Goal: Find specific page/section: Find specific page/section

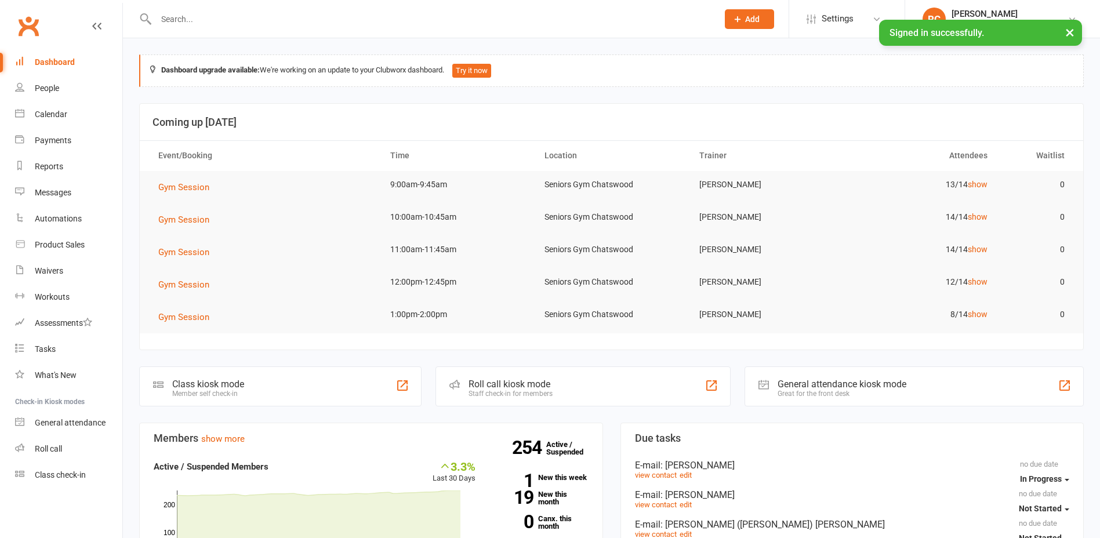
click at [217, 27] on div at bounding box center [424, 19] width 570 height 38
click at [221, 22] on input "text" at bounding box center [430, 19] width 557 height 16
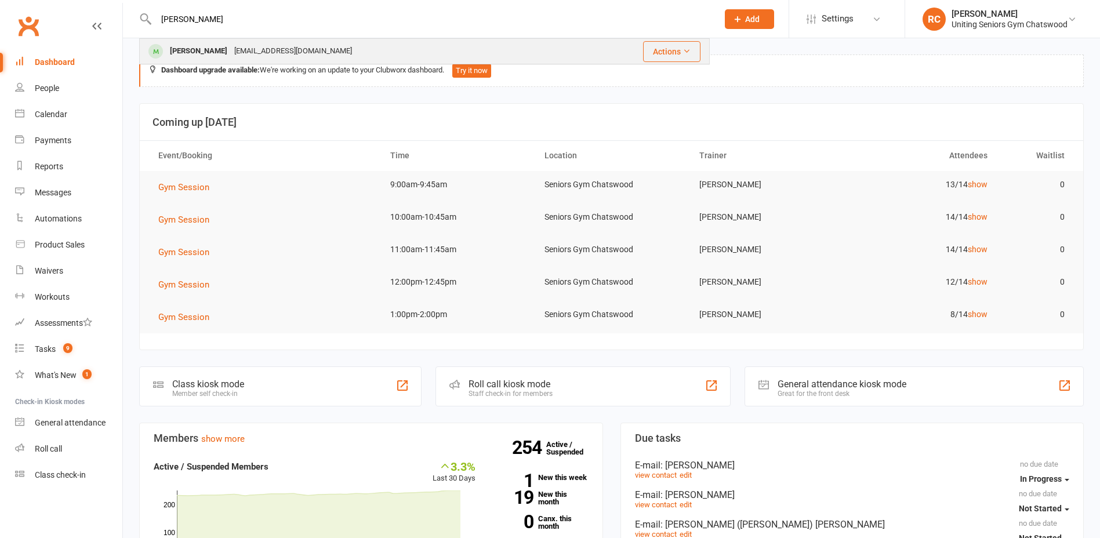
type input "[PERSON_NAME]"
click at [218, 51] on div "[PERSON_NAME]" at bounding box center [198, 51] width 64 height 17
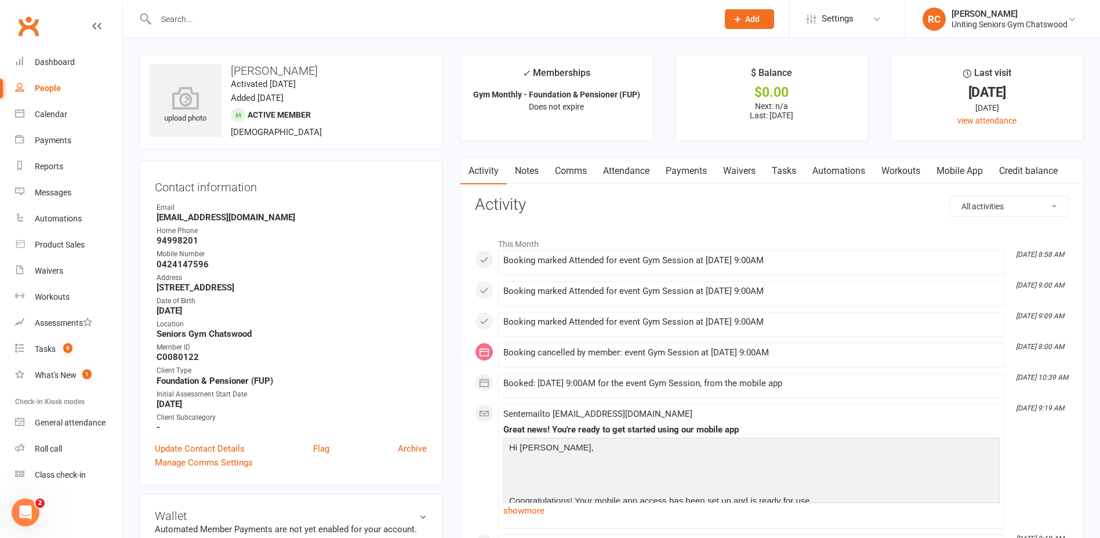
click at [199, 6] on div at bounding box center [424, 19] width 570 height 38
click at [199, 20] on input "text" at bounding box center [430, 19] width 557 height 16
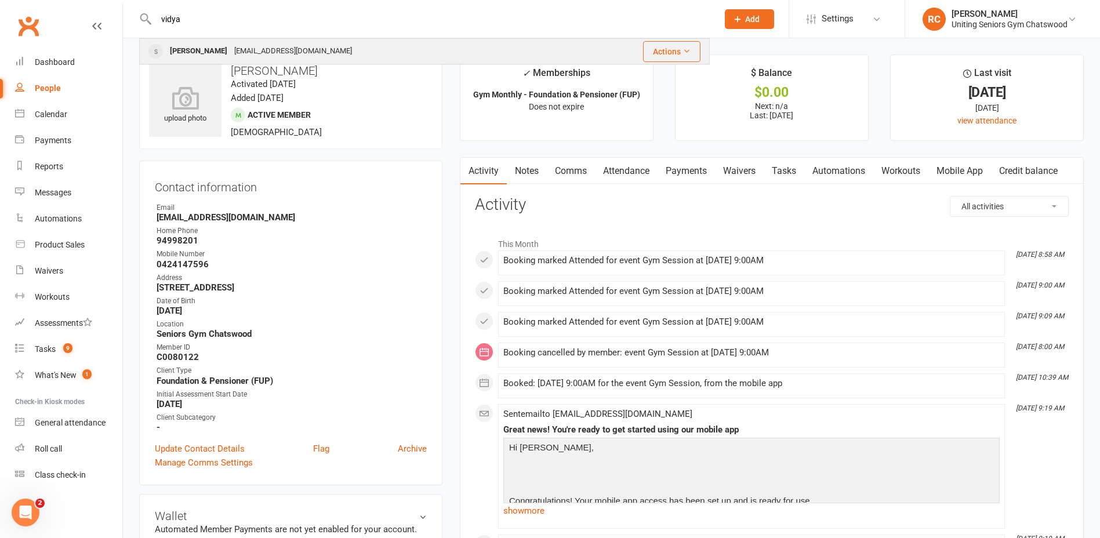
type input "vidya"
click at [199, 45] on div "[PERSON_NAME]" at bounding box center [198, 51] width 64 height 17
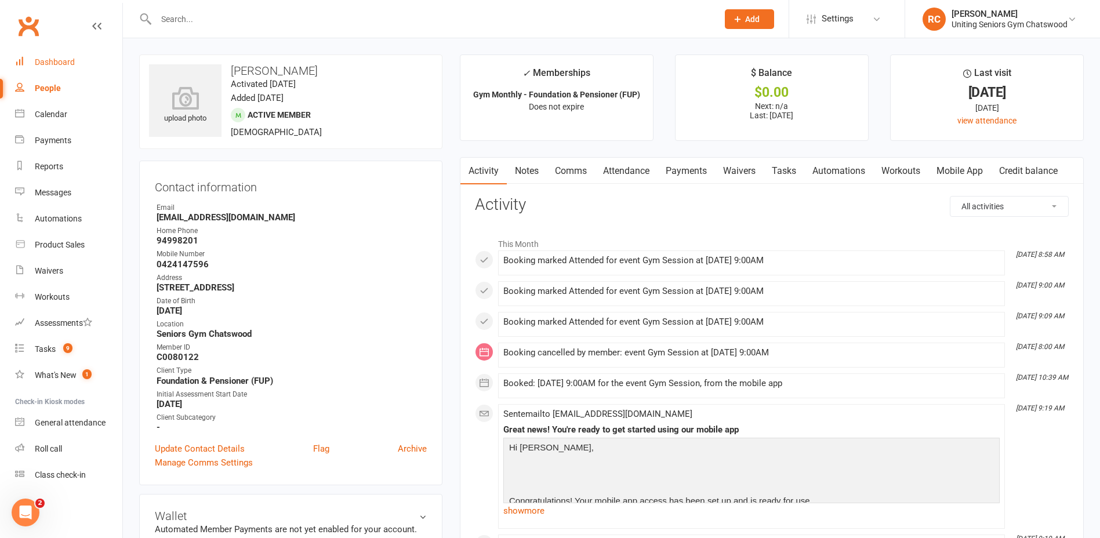
drag, startPoint x: 72, startPoint y: 59, endPoint x: 74, endPoint y: 48, distance: 11.1
click at [72, 59] on div "Dashboard" at bounding box center [55, 61] width 40 height 9
